Goal: Book appointment/travel/reservation

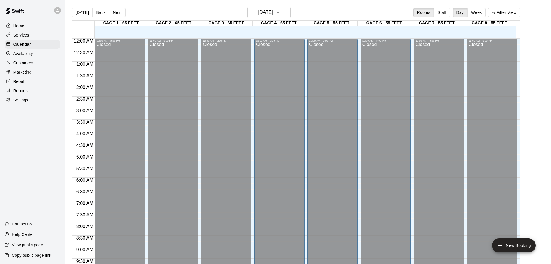
scroll to position [325, 0]
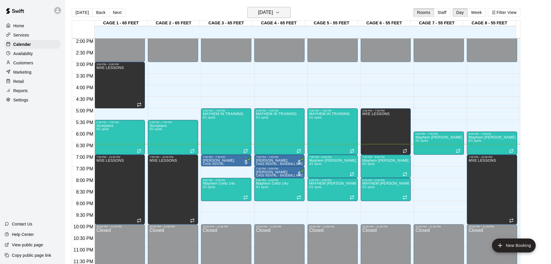
click at [261, 8] on button "[DATE]" at bounding box center [269, 12] width 43 height 11
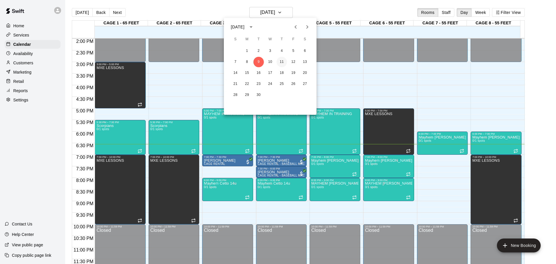
click at [279, 62] on button "11" at bounding box center [281, 62] width 10 height 10
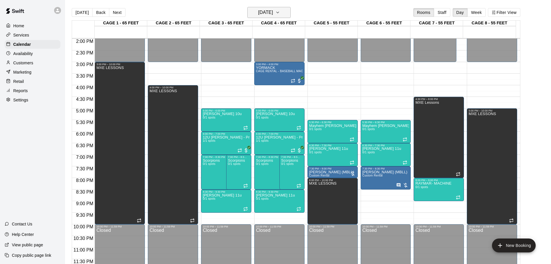
click at [262, 8] on button "[DATE]" at bounding box center [269, 12] width 43 height 11
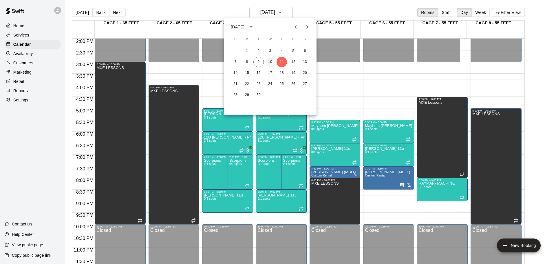
click at [271, 62] on button "10" at bounding box center [270, 62] width 10 height 10
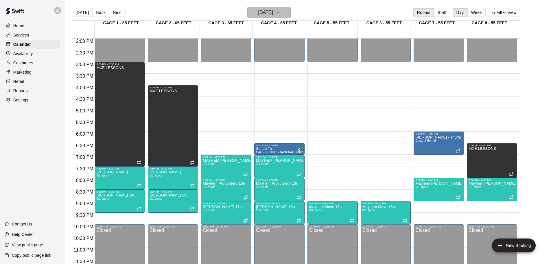
click at [264, 11] on h6 "[DATE]" at bounding box center [266, 12] width 15 height 8
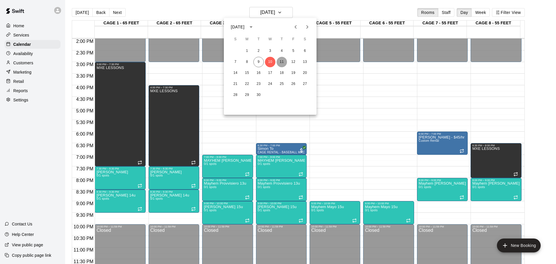
drag, startPoint x: 283, startPoint y: 60, endPoint x: 261, endPoint y: 0, distance: 63.8
click at [282, 60] on button "11" at bounding box center [281, 62] width 10 height 10
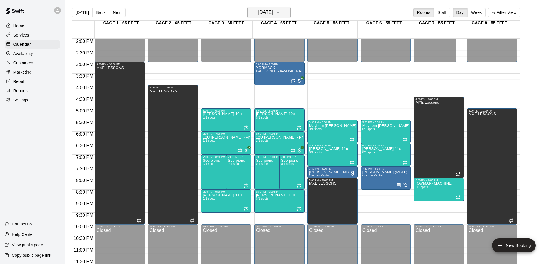
click at [267, 11] on h6 "[DATE]" at bounding box center [266, 12] width 15 height 8
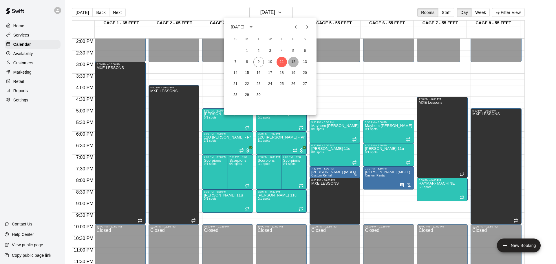
click at [293, 58] on button "12" at bounding box center [293, 62] width 10 height 10
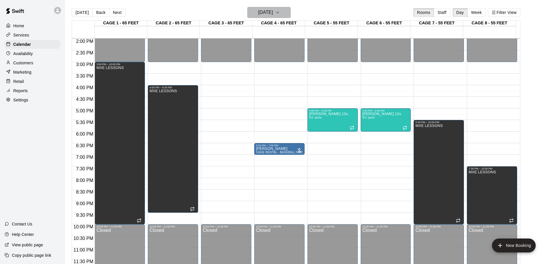
click at [269, 13] on h6 "[DATE]" at bounding box center [266, 12] width 15 height 8
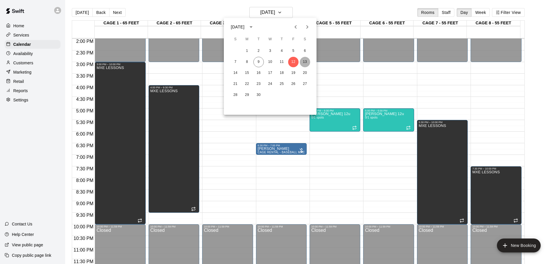
click at [307, 60] on button "13" at bounding box center [305, 62] width 10 height 10
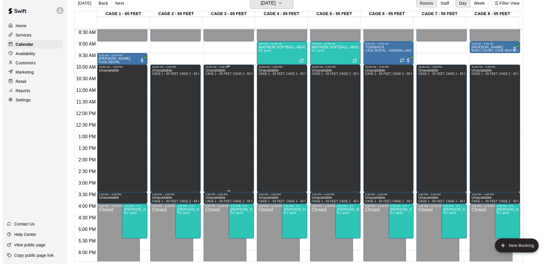
scroll to position [238, 0]
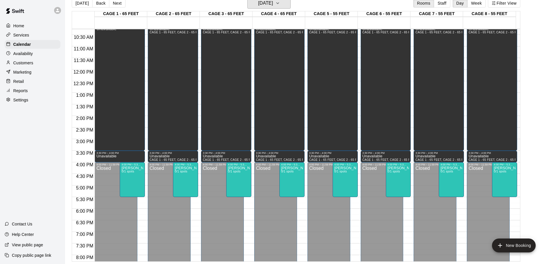
click at [266, 0] on html "Home Services Calendar Availability Customers Marketing Retail Reports Settings…" at bounding box center [275, 127] width 551 height 273
click at [272, 3] on h6 "[DATE]" at bounding box center [266, 3] width 15 height 8
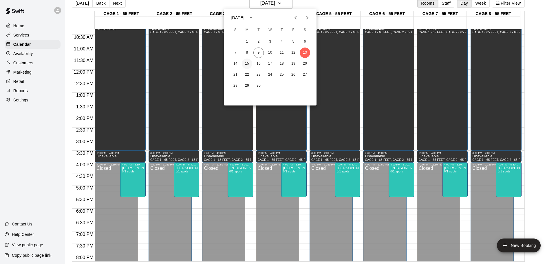
click at [250, 59] on button "15" at bounding box center [247, 63] width 10 height 10
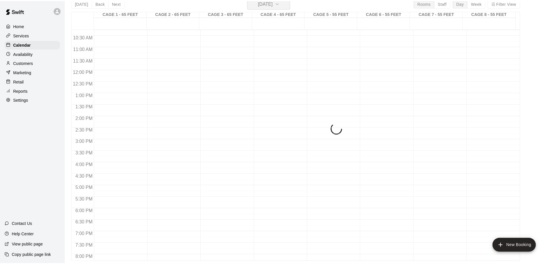
scroll to position [7, 0]
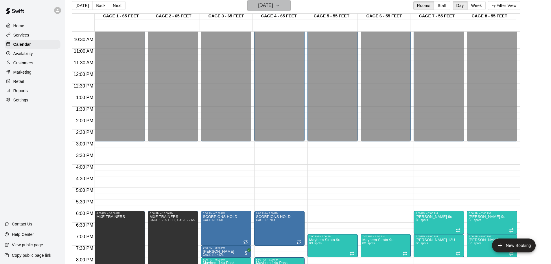
click at [270, 6] on h6 "[DATE]" at bounding box center [266, 5] width 15 height 8
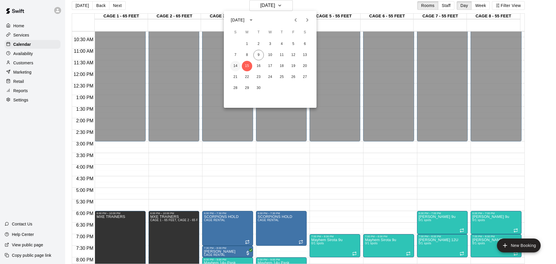
click at [234, 67] on button "14" at bounding box center [235, 66] width 10 height 10
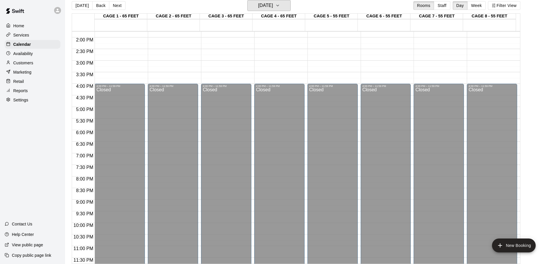
scroll to position [116, 0]
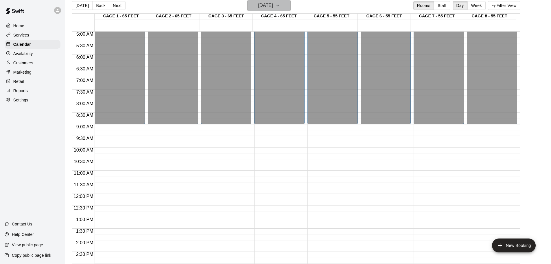
click at [268, 8] on h6 "[DATE]" at bounding box center [266, 5] width 15 height 8
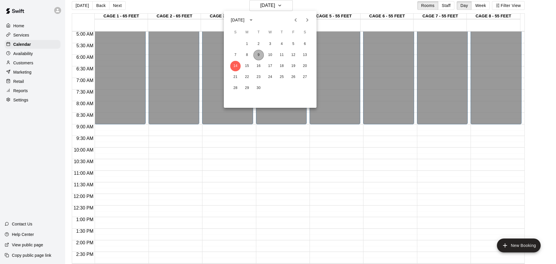
click at [258, 53] on button "9" at bounding box center [258, 55] width 10 height 10
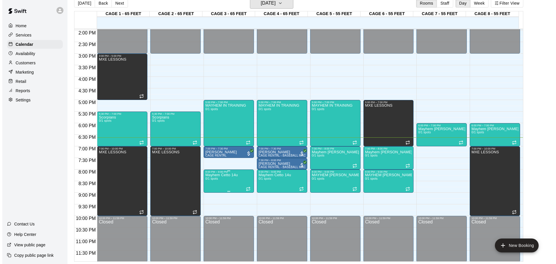
scroll to position [325, 0]
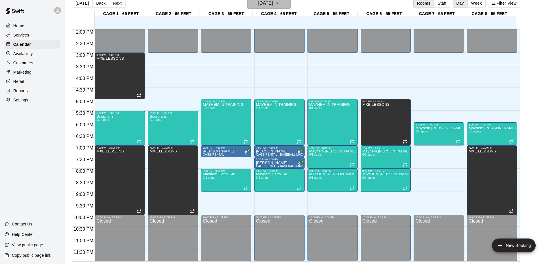
click at [273, 4] on h6 "[DATE]" at bounding box center [266, 3] width 15 height 8
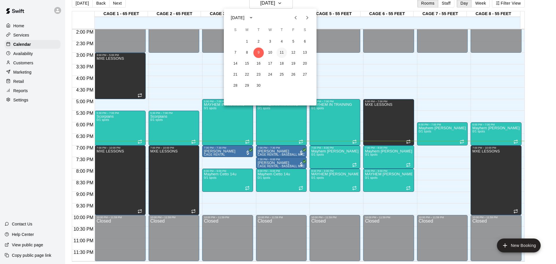
click at [281, 51] on button "11" at bounding box center [281, 52] width 10 height 10
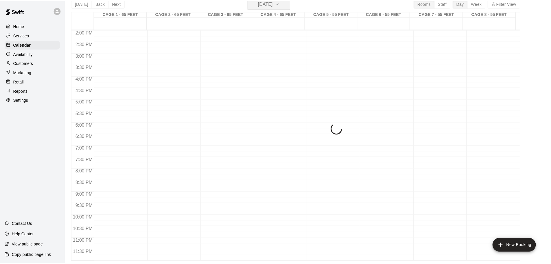
scroll to position [7, 0]
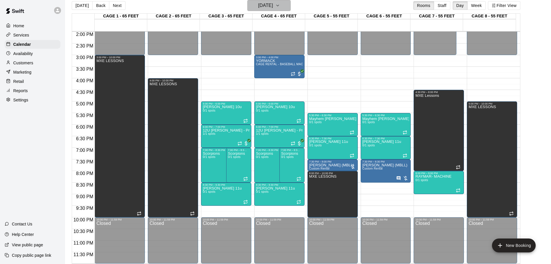
click at [273, 6] on h6 "[DATE]" at bounding box center [266, 5] width 15 height 8
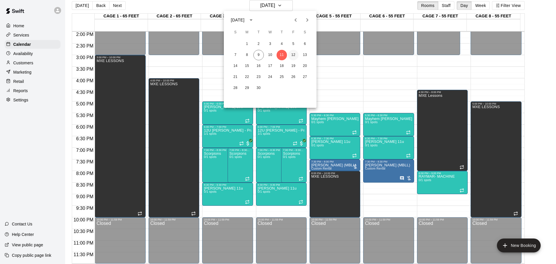
click at [291, 52] on button "12" at bounding box center [293, 55] width 10 height 10
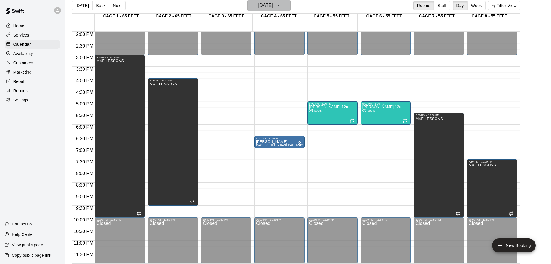
click at [272, 8] on h6 "[DATE]" at bounding box center [266, 5] width 15 height 8
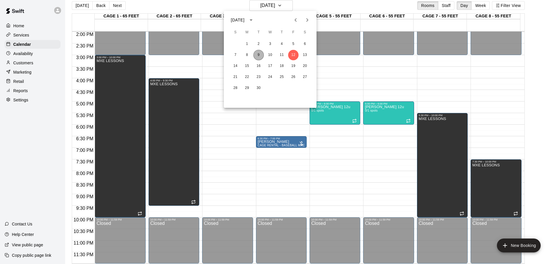
click at [258, 54] on button "9" at bounding box center [258, 55] width 10 height 10
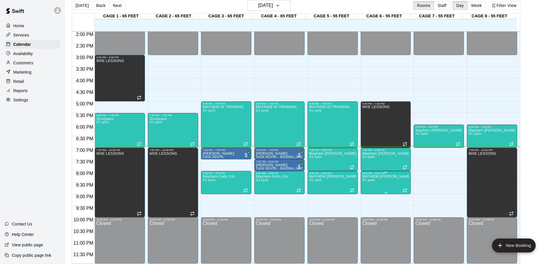
drag, startPoint x: 451, startPoint y: 194, endPoint x: 385, endPoint y: 183, distance: 66.3
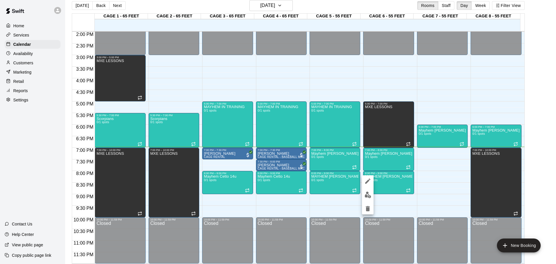
click at [206, 76] on div at bounding box center [278, 132] width 556 height 264
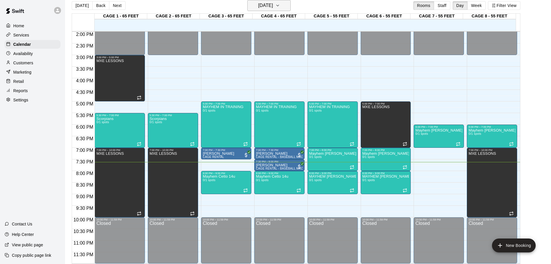
click at [270, 5] on h6 "[DATE]" at bounding box center [266, 5] width 15 height 8
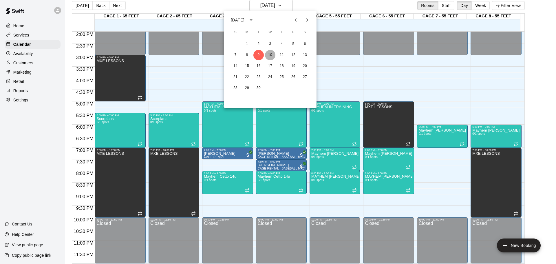
click at [266, 53] on button "10" at bounding box center [270, 55] width 10 height 10
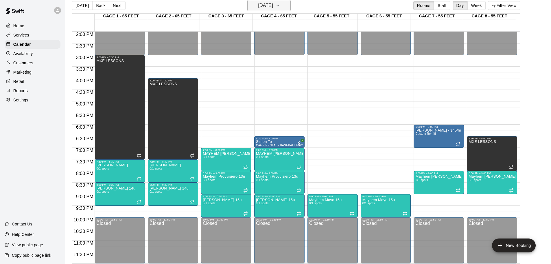
click at [266, 1] on button "[DATE]" at bounding box center [269, 5] width 43 height 11
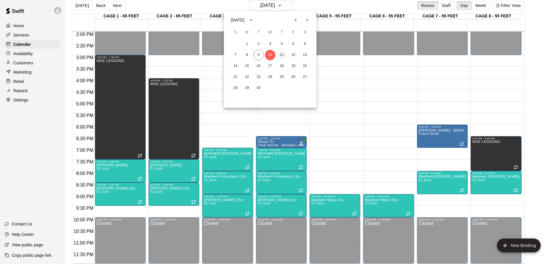
click at [281, 57] on button "11" at bounding box center [281, 55] width 10 height 10
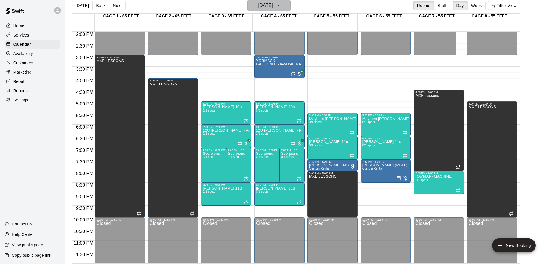
click at [259, 4] on h6 "[DATE]" at bounding box center [266, 5] width 15 height 8
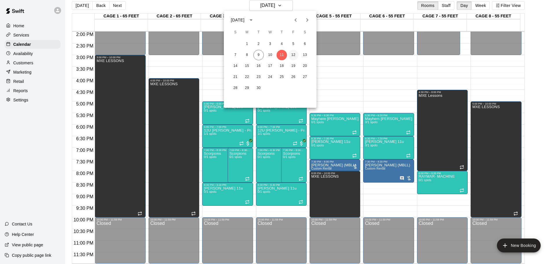
click at [294, 57] on button "12" at bounding box center [293, 55] width 10 height 10
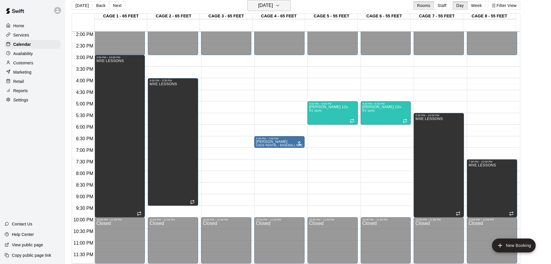
click at [265, 7] on h6 "[DATE]" at bounding box center [266, 5] width 15 height 8
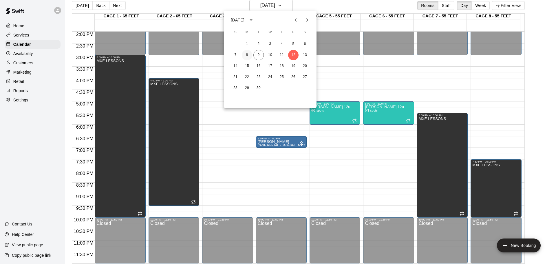
click at [245, 50] on button "8" at bounding box center [247, 55] width 10 height 10
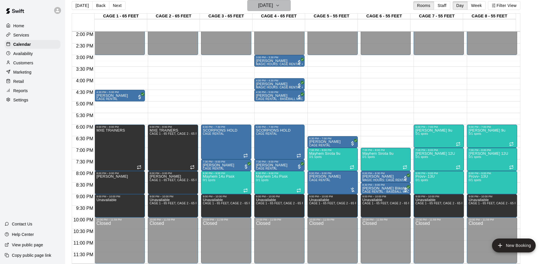
click at [265, 4] on h6 "[DATE]" at bounding box center [266, 5] width 15 height 8
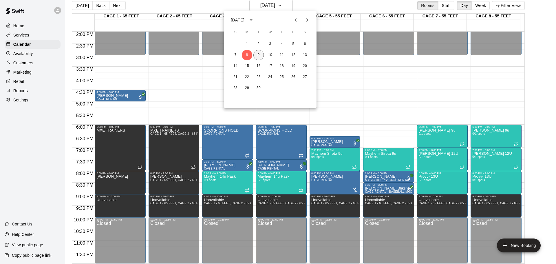
click at [258, 57] on button "9" at bounding box center [258, 55] width 10 height 10
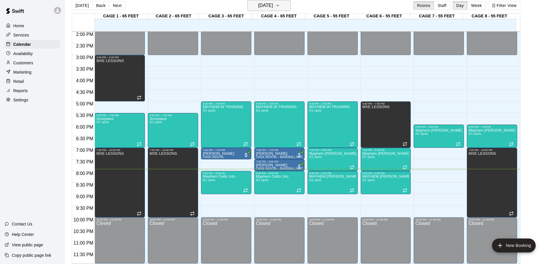
click at [268, 8] on h6 "[DATE]" at bounding box center [266, 5] width 15 height 8
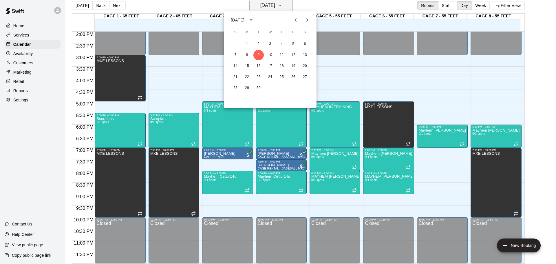
click at [268, 8] on div at bounding box center [278, 132] width 556 height 264
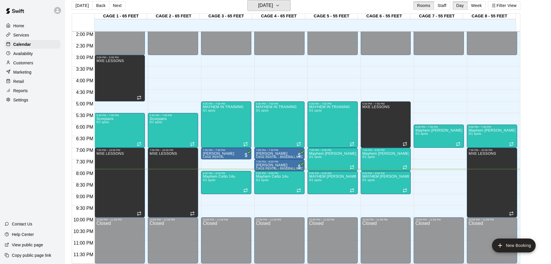
drag, startPoint x: 268, startPoint y: 10, endPoint x: 269, endPoint y: 19, distance: 8.8
click at [269, 19] on div "[DATE] Back [DATE][DATE] Rooms Staff Day Week Filter View CAGE 1 - 65 FEET 09 T…" at bounding box center [296, 132] width 449 height 264
click at [264, 6] on h6 "[DATE]" at bounding box center [266, 5] width 15 height 8
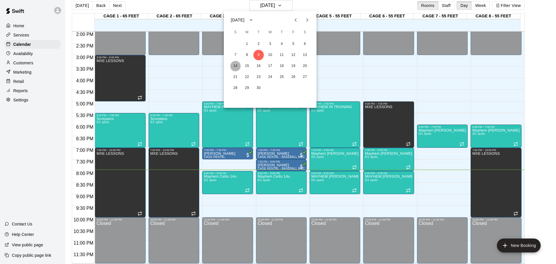
click at [236, 68] on button "14" at bounding box center [235, 66] width 10 height 10
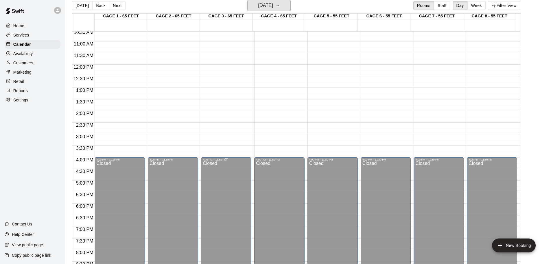
scroll to position [261, 0]
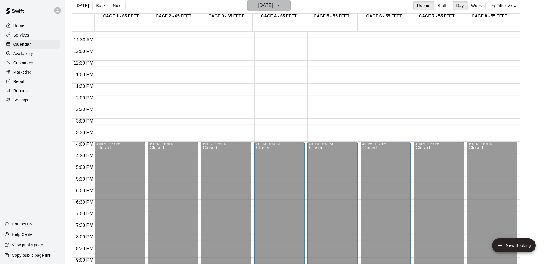
click at [272, 6] on h6 "[DATE]" at bounding box center [266, 5] width 15 height 8
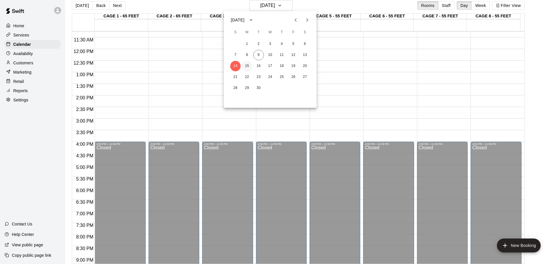
click at [249, 67] on button "15" at bounding box center [247, 66] width 10 height 10
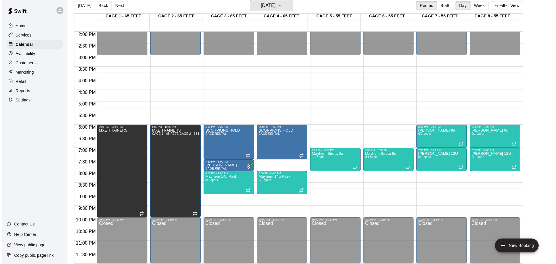
scroll to position [9, 0]
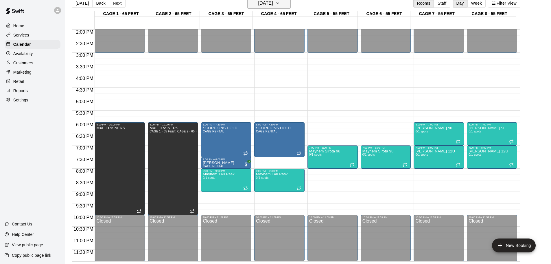
click at [260, 4] on h6 "[DATE]" at bounding box center [266, 3] width 15 height 8
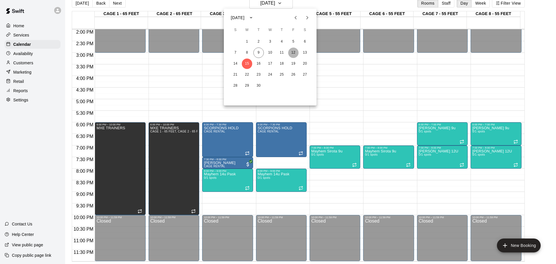
click at [295, 53] on button "12" at bounding box center [293, 52] width 10 height 10
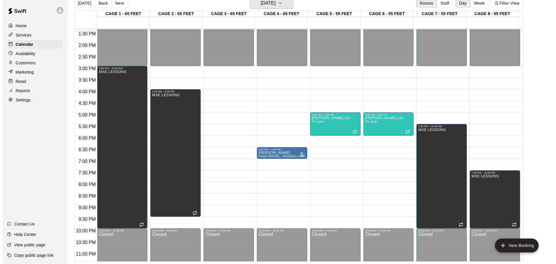
scroll to position [325, 0]
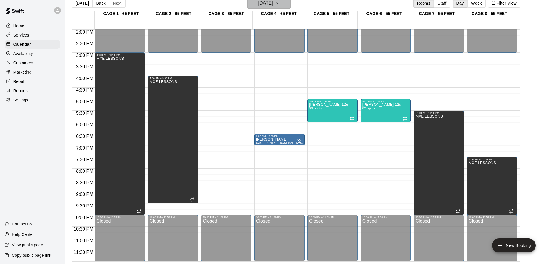
click at [259, 2] on h6 "[DATE]" at bounding box center [266, 3] width 15 height 8
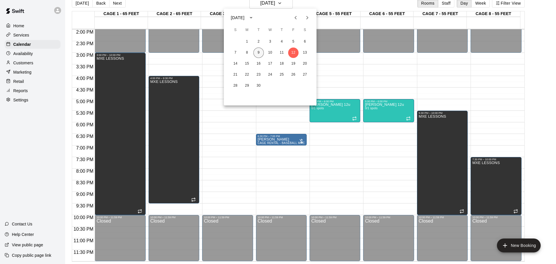
click at [262, 53] on button "9" at bounding box center [258, 52] width 10 height 10
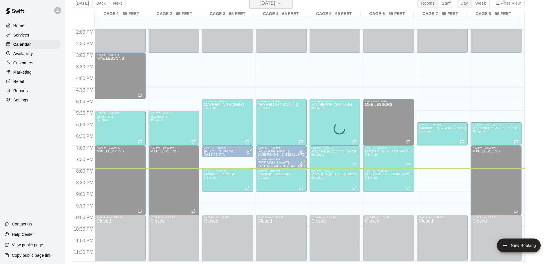
scroll to position [7, 0]
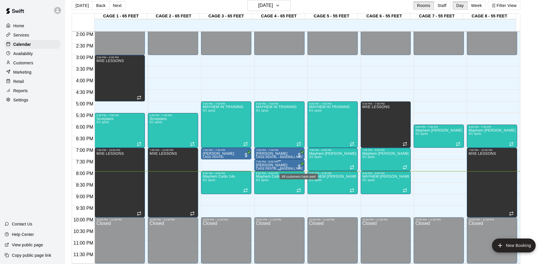
click at [299, 165] on span "All customers have paid" at bounding box center [300, 167] width 6 height 6
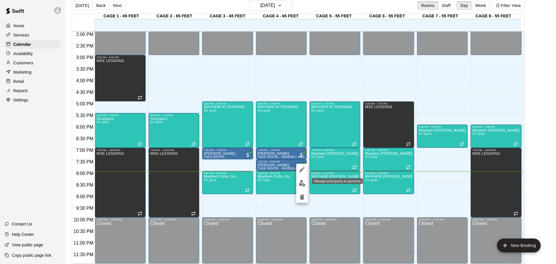
click at [300, 183] on img "edit" at bounding box center [302, 183] width 7 height 7
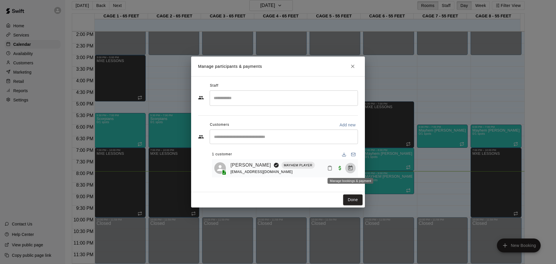
click at [352, 167] on icon "Manage bookings & payment" at bounding box center [350, 167] width 4 height 5
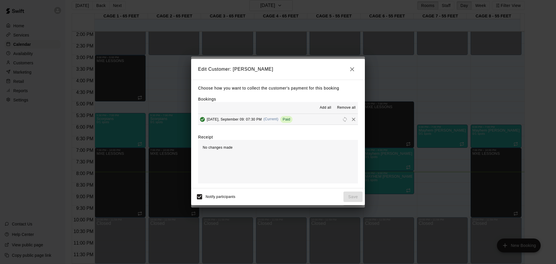
click at [350, 67] on icon "button" at bounding box center [352, 69] width 7 height 7
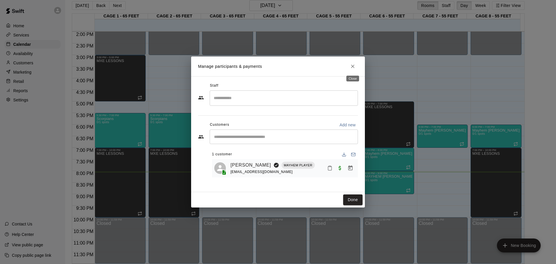
click at [349, 65] on button "Close" at bounding box center [352, 66] width 10 height 10
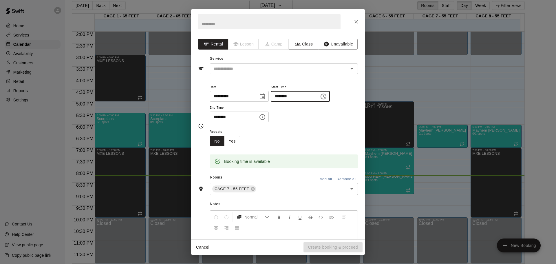
click at [294, 96] on input "********" at bounding box center [293, 96] width 45 height 11
type input "********"
click at [221, 118] on input "********" at bounding box center [232, 116] width 45 height 11
type input "********"
click at [285, 112] on div "**********" at bounding box center [284, 102] width 148 height 39
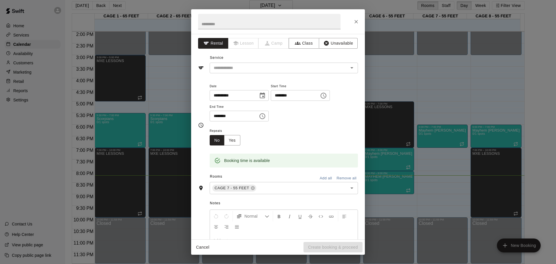
scroll to position [0, 0]
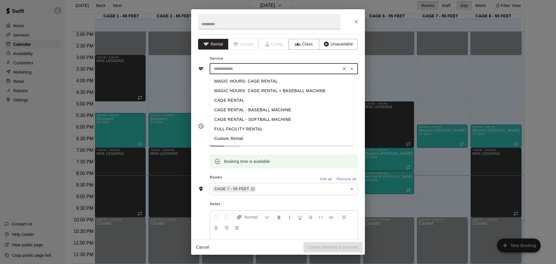
click at [216, 72] on input "text" at bounding box center [275, 68] width 128 height 7
click at [202, 107] on div "**********" at bounding box center [278, 125] width 160 height 85
click at [243, 68] on input "text" at bounding box center [275, 68] width 128 height 7
click at [230, 98] on li "CAGE RENTAL" at bounding box center [282, 101] width 144 height 10
type input "**********"
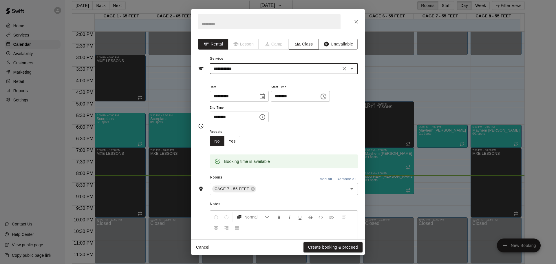
click at [299, 43] on button "Class" at bounding box center [304, 44] width 30 height 11
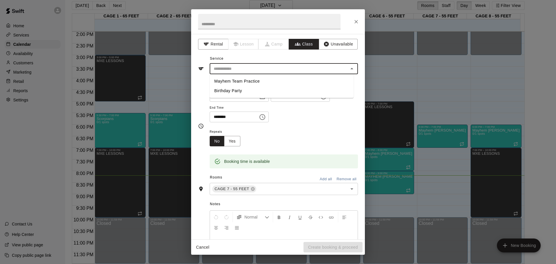
click at [226, 71] on input "text" at bounding box center [278, 68] width 135 height 7
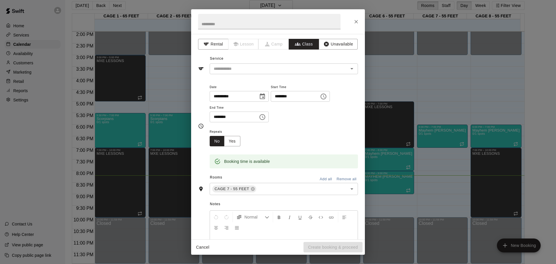
click at [207, 80] on div "**********" at bounding box center [278, 126] width 160 height 94
click at [209, 40] on button "Rental" at bounding box center [213, 44] width 30 height 11
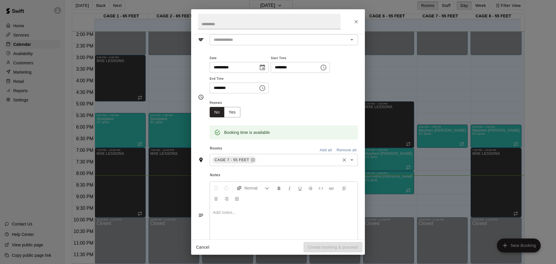
click at [263, 160] on input "text" at bounding box center [298, 159] width 82 height 7
click at [209, 139] on div "**********" at bounding box center [278, 96] width 160 height 85
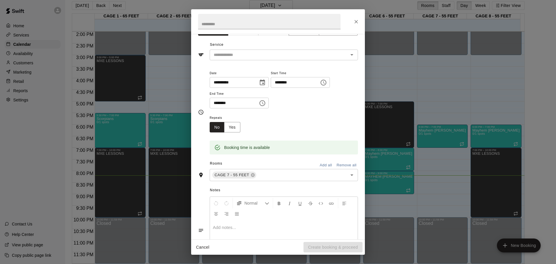
scroll to position [0, 0]
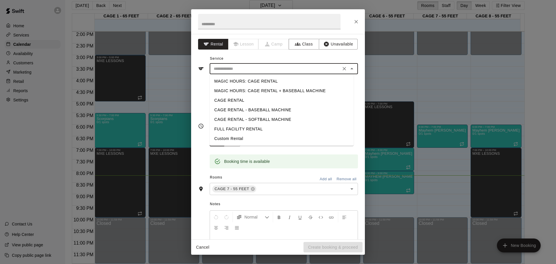
click at [229, 68] on input "text" at bounding box center [275, 68] width 128 height 7
click at [226, 101] on li "CAGE RENTAL" at bounding box center [282, 101] width 144 height 10
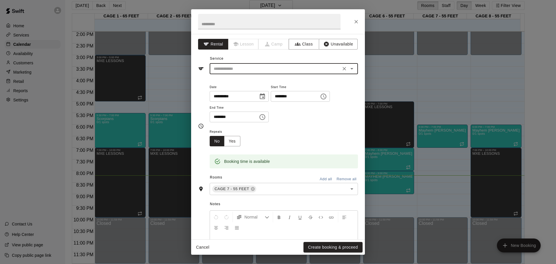
type input "**********"
click at [331, 243] on button "Create booking & proceed" at bounding box center [332, 247] width 59 height 11
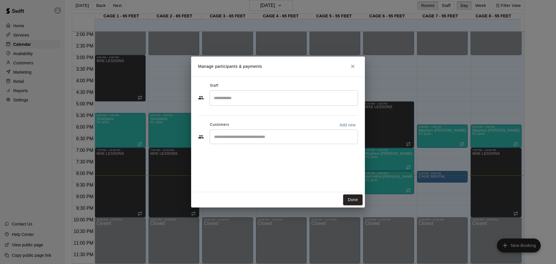
click at [227, 100] on input "Search staff" at bounding box center [283, 98] width 143 height 10
type input "******"
drag, startPoint x: 267, startPoint y: 101, endPoint x: 0, endPoint y: 106, distance: 267.5
click at [0, 106] on html "Home Services Calendar Availability Customers Marketing Retail Reports Settings…" at bounding box center [278, 129] width 556 height 273
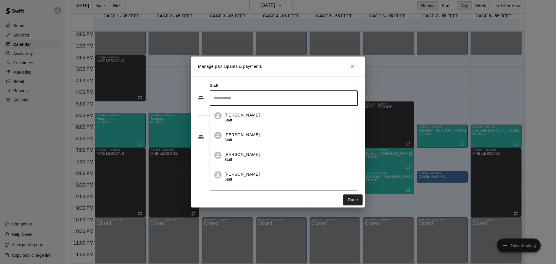
click at [201, 161] on div "Staff ​ [PERSON_NAME] Staff [PERSON_NAME] Staff [PERSON_NAME] Staff [PERSON_NAM…" at bounding box center [278, 134] width 174 height 116
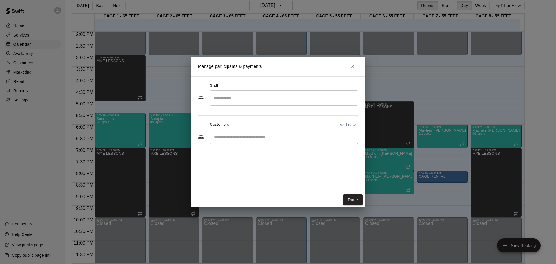
click at [229, 131] on div "​" at bounding box center [284, 136] width 148 height 14
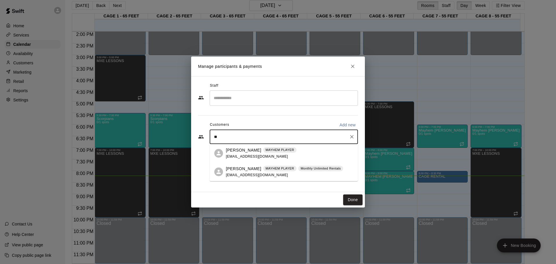
type input "*"
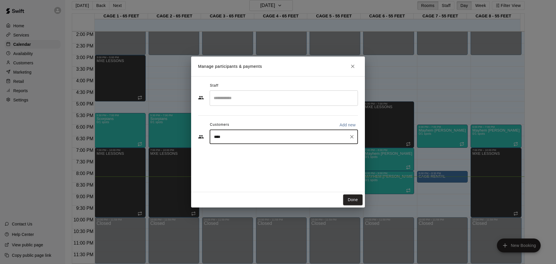
type input "*****"
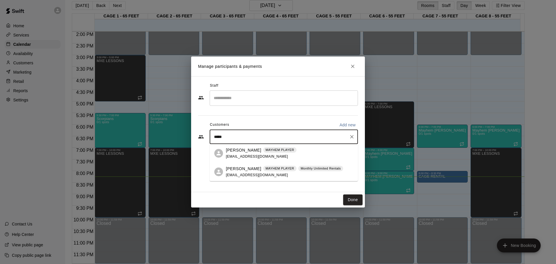
click at [246, 173] on span "[EMAIL_ADDRESS][DOMAIN_NAME]" at bounding box center [257, 175] width 62 height 4
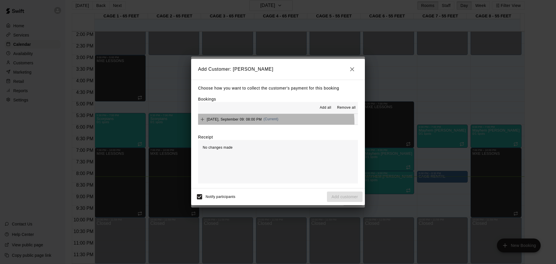
click at [261, 123] on div "[DATE], September 09: 08:00 PM (Current)" at bounding box center [238, 119] width 80 height 9
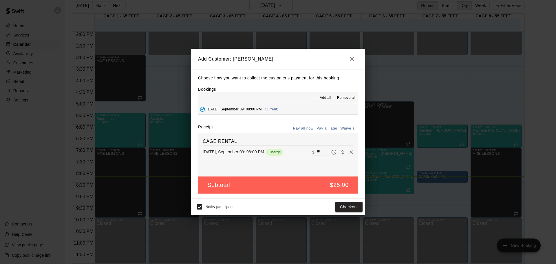
click at [275, 151] on span "Charge" at bounding box center [274, 152] width 17 height 4
click at [283, 152] on span "Charge" at bounding box center [274, 152] width 17 height 4
click at [351, 208] on button "Checkout" at bounding box center [348, 206] width 27 height 11
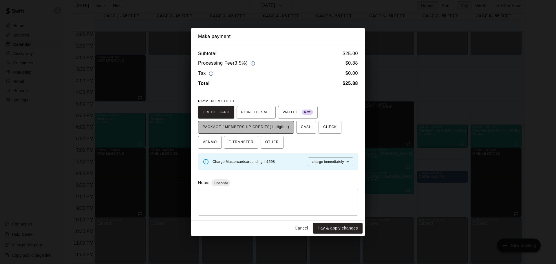
click at [251, 128] on span "PACKAGE / MEMBERSHIP CREDITS (1 eligible)" at bounding box center [246, 126] width 87 height 9
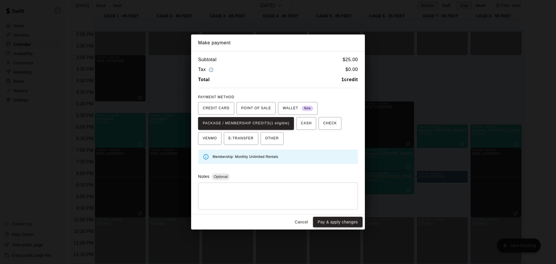
click at [325, 224] on button "Pay & apply changes" at bounding box center [338, 222] width 50 height 11
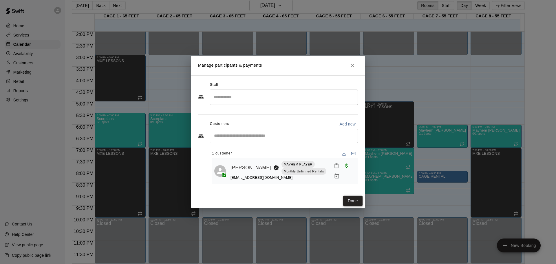
click at [351, 201] on button "Done" at bounding box center [352, 200] width 19 height 11
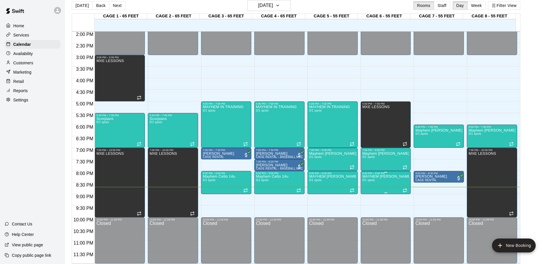
scroll to position [9, 0]
